Goal: Book appointment/travel/reservation

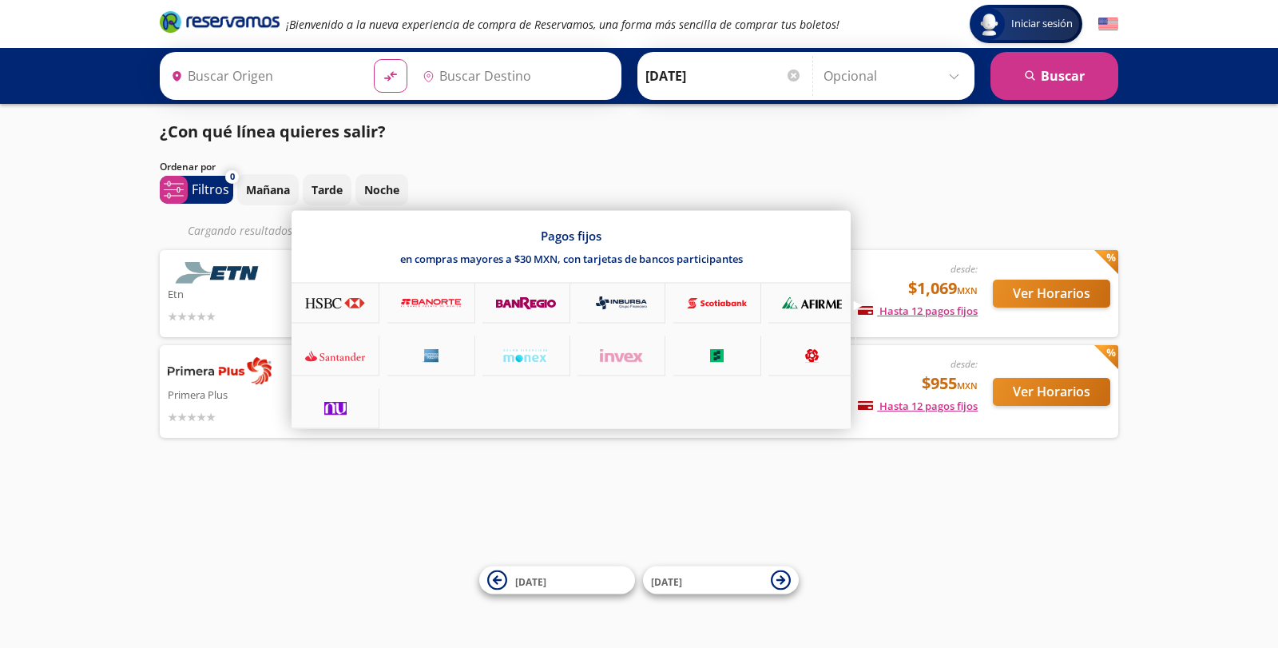
type input "[GEOGRAPHIC_DATA], [GEOGRAPHIC_DATA]"
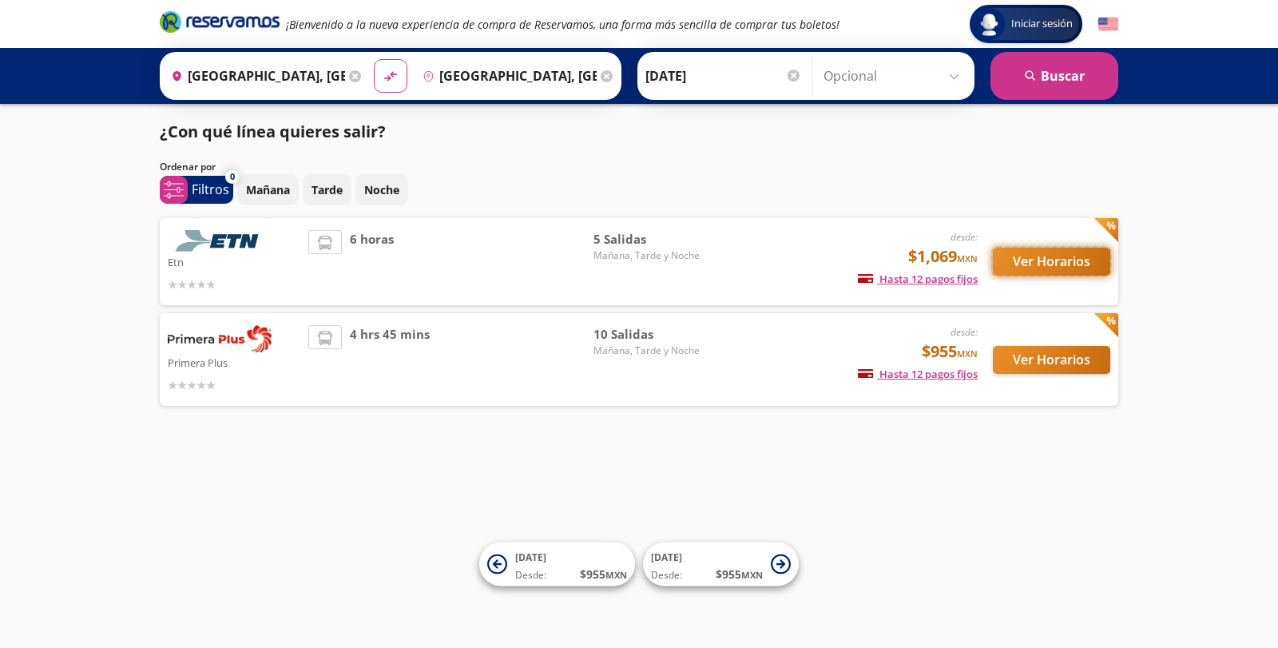
click at [1044, 262] on button "Ver Horarios" at bounding box center [1051, 262] width 117 height 28
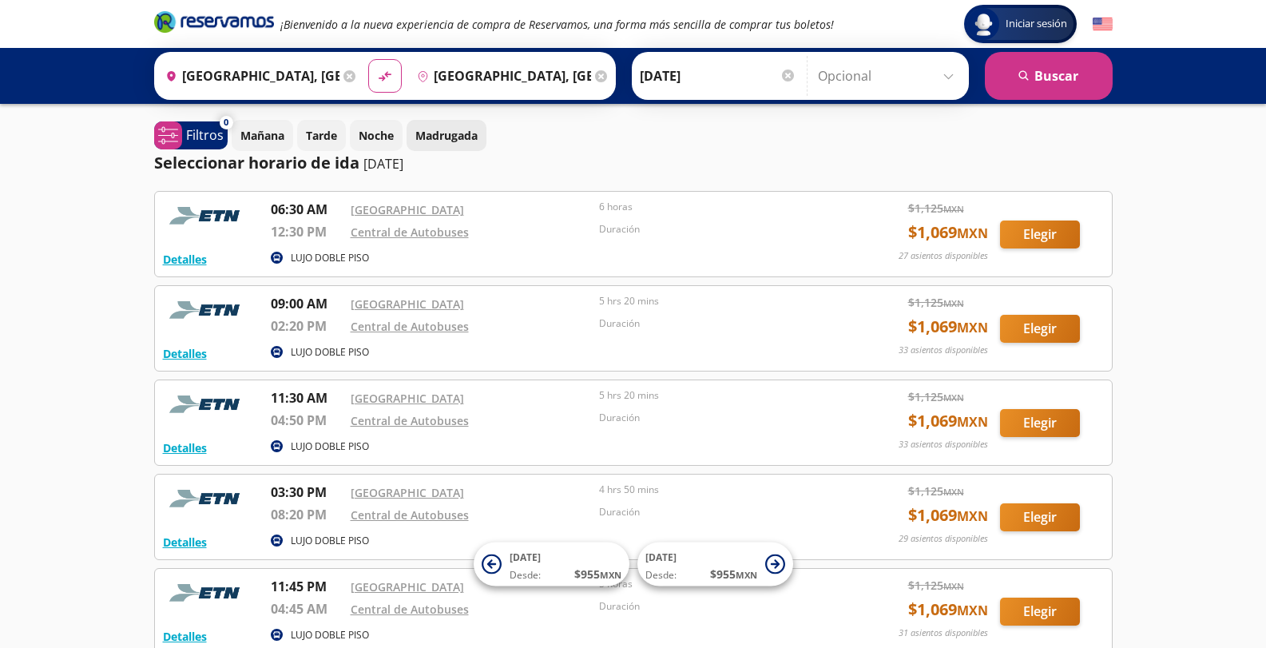
click at [445, 131] on p "Madrugada" at bounding box center [446, 135] width 62 height 17
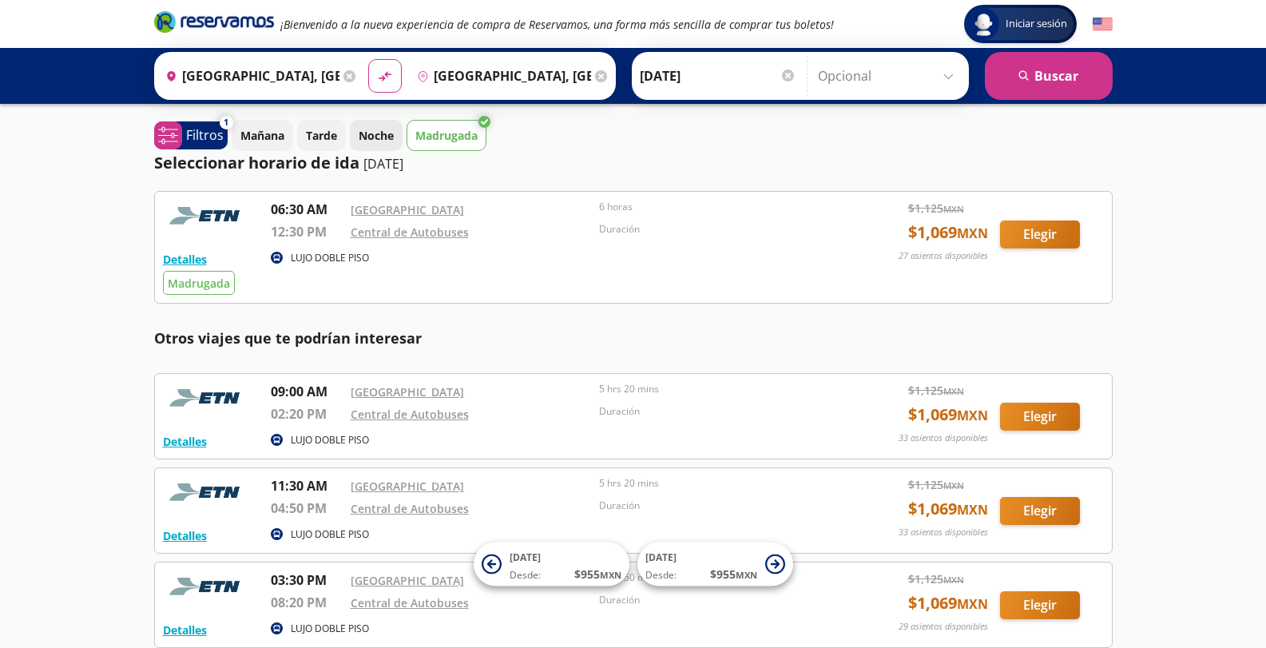
click at [381, 140] on p "Noche" at bounding box center [376, 135] width 35 height 17
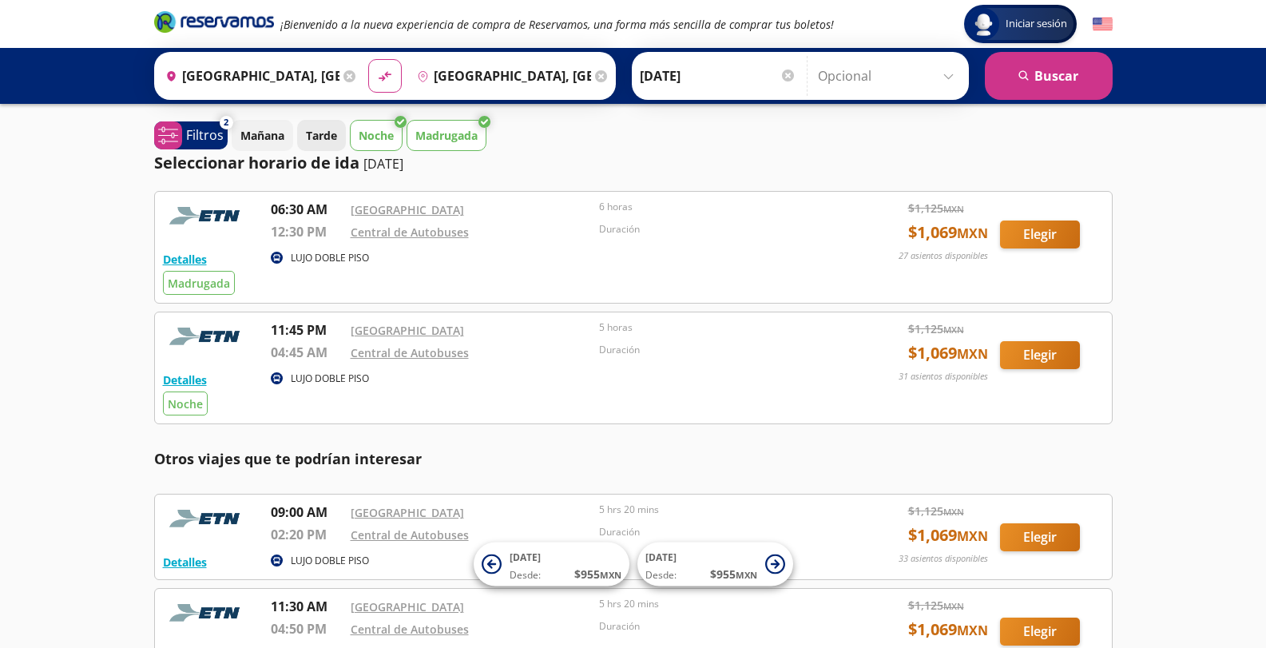
click at [335, 139] on p "Tarde" at bounding box center [321, 135] width 31 height 17
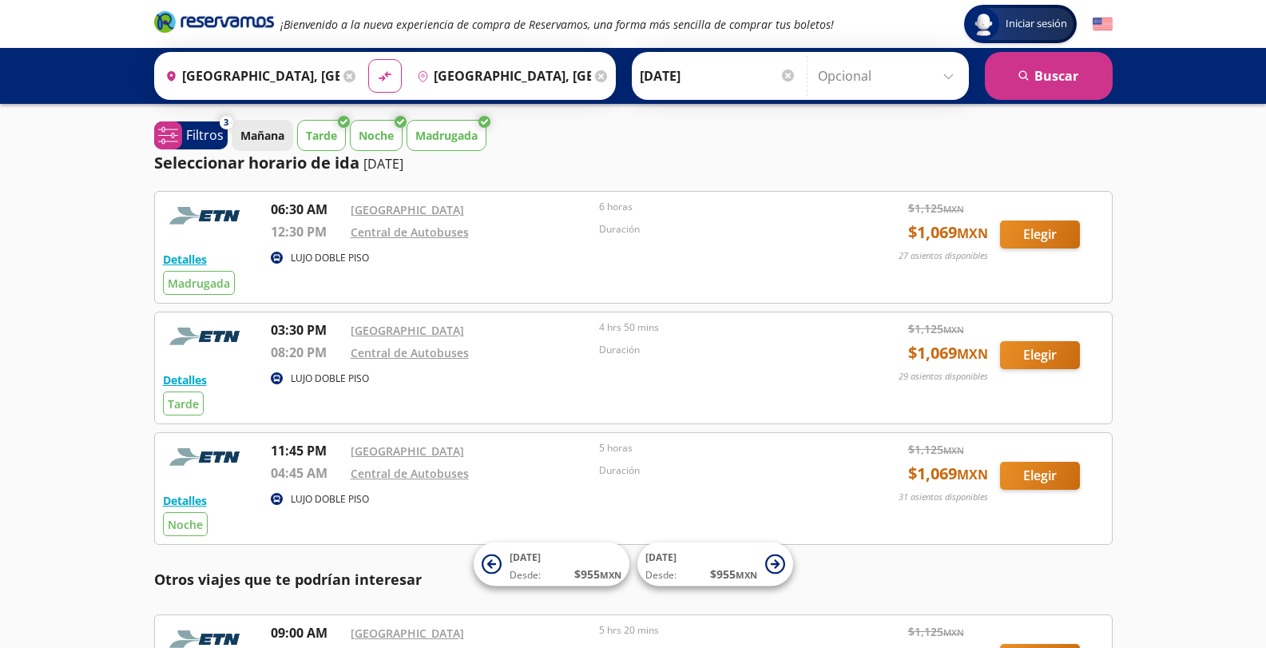
click at [253, 137] on p "Mañana" at bounding box center [262, 135] width 44 height 17
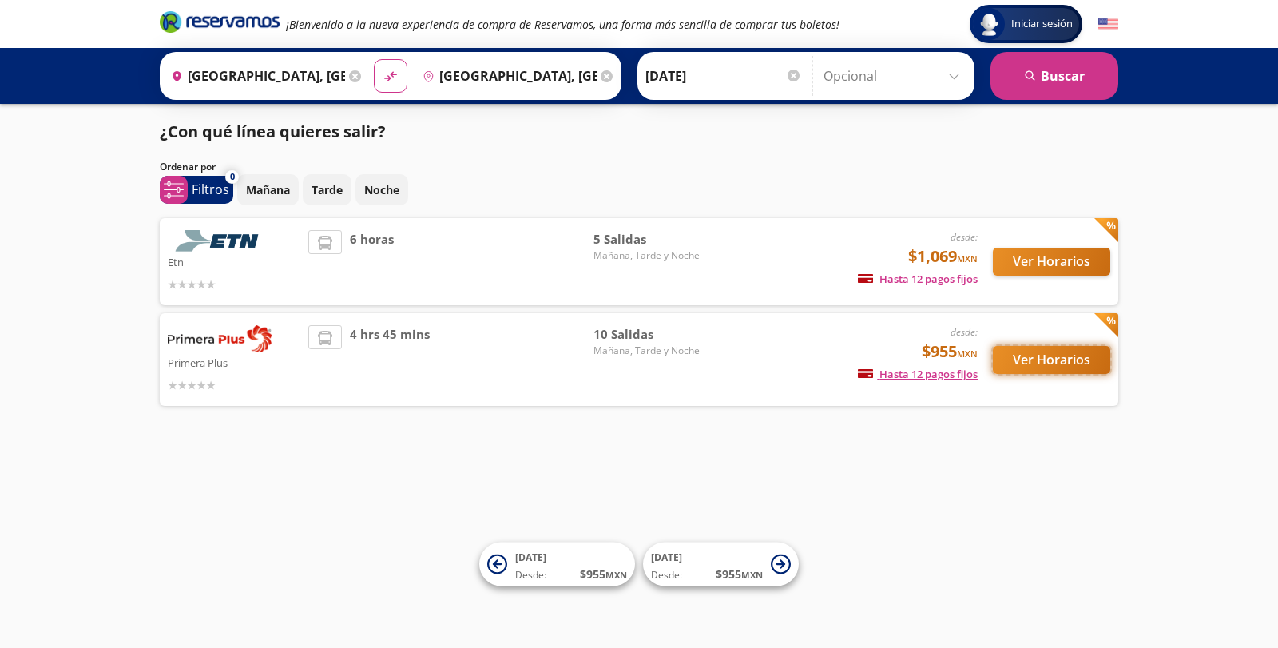
click at [1046, 359] on button "Ver Horarios" at bounding box center [1051, 360] width 117 height 28
